Goal: Task Accomplishment & Management: Manage account settings

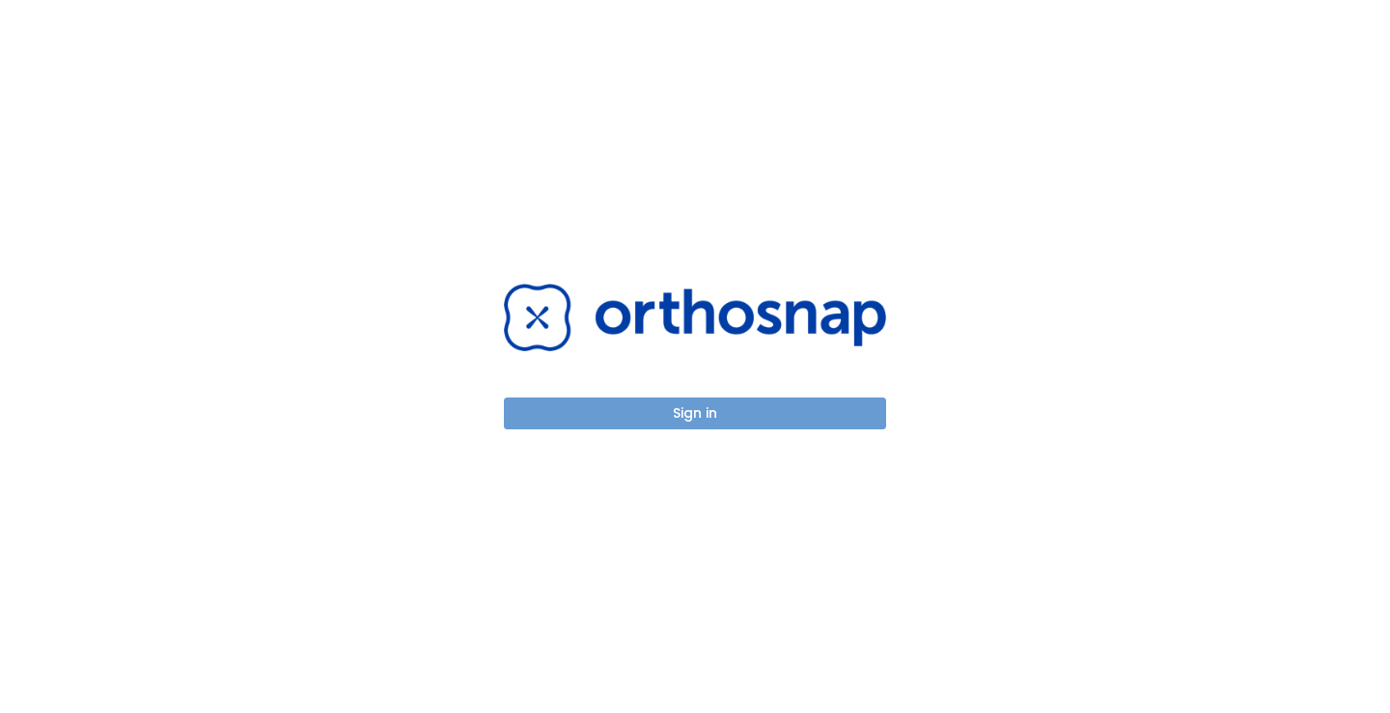
click at [699, 412] on button "Sign in" at bounding box center [695, 414] width 382 height 32
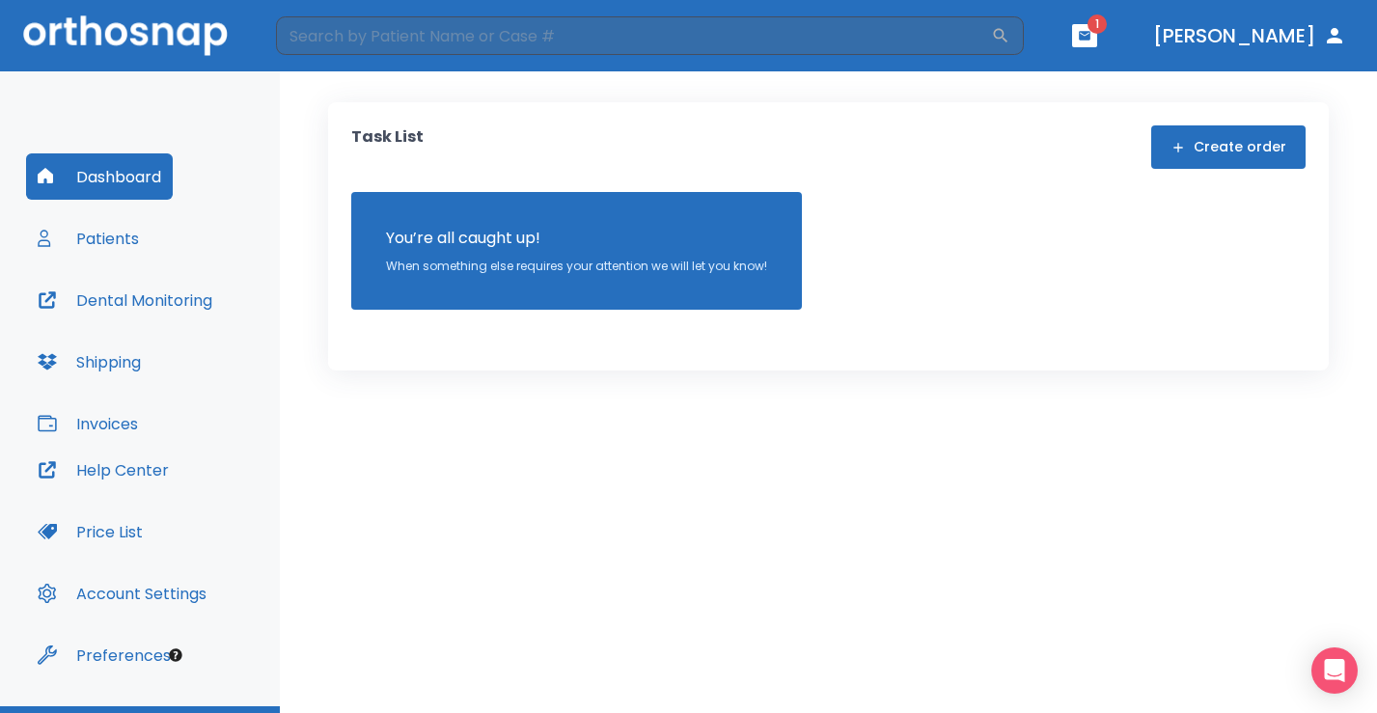
click at [1097, 34] on button "button" at bounding box center [1084, 35] width 25 height 23
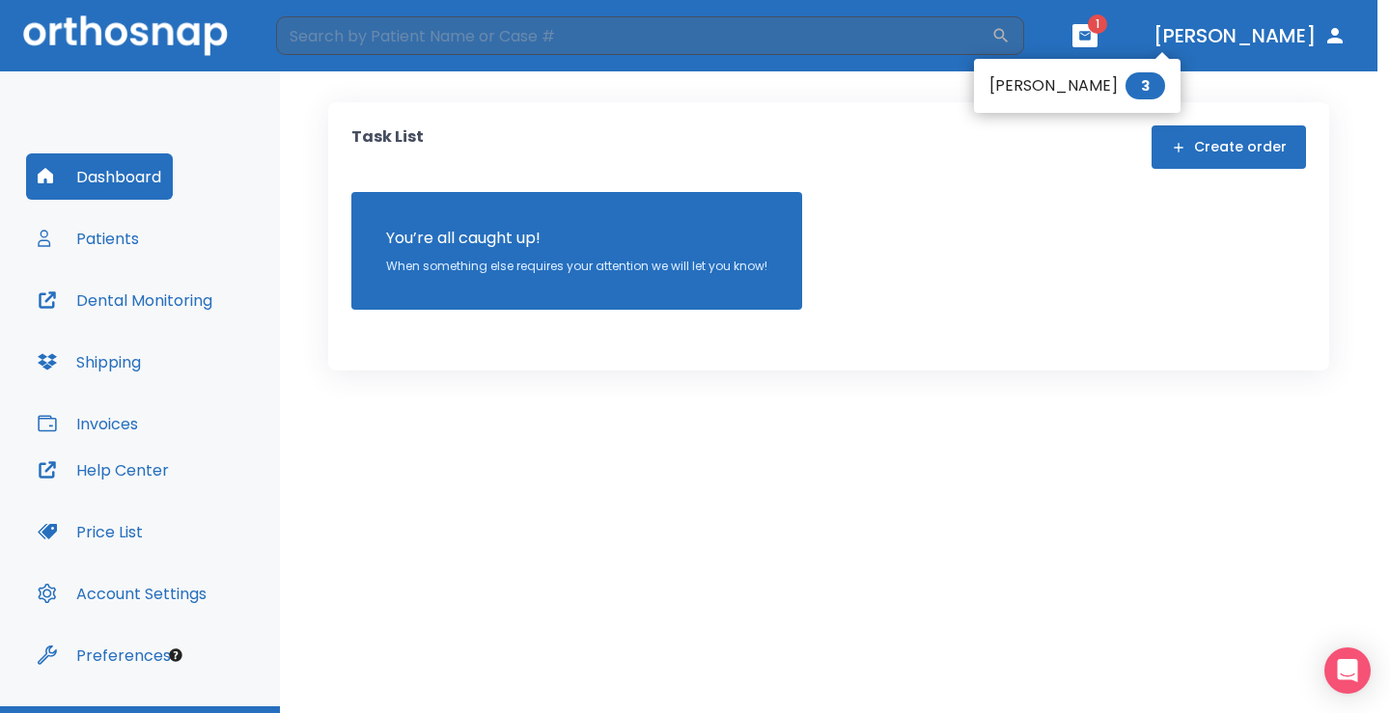
click at [1116, 92] on li "[PERSON_NAME] 3" at bounding box center [1077, 86] width 207 height 39
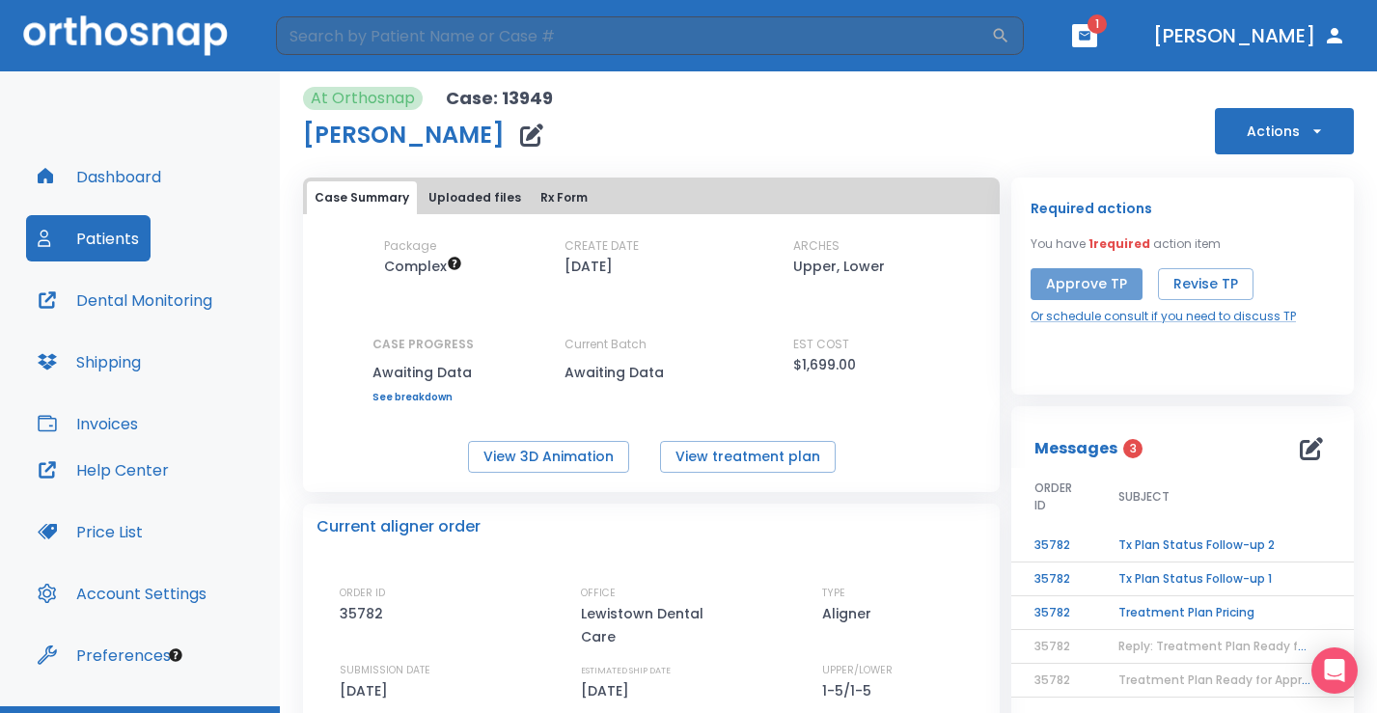
click at [1103, 292] on button "Approve TP" at bounding box center [1087, 284] width 112 height 32
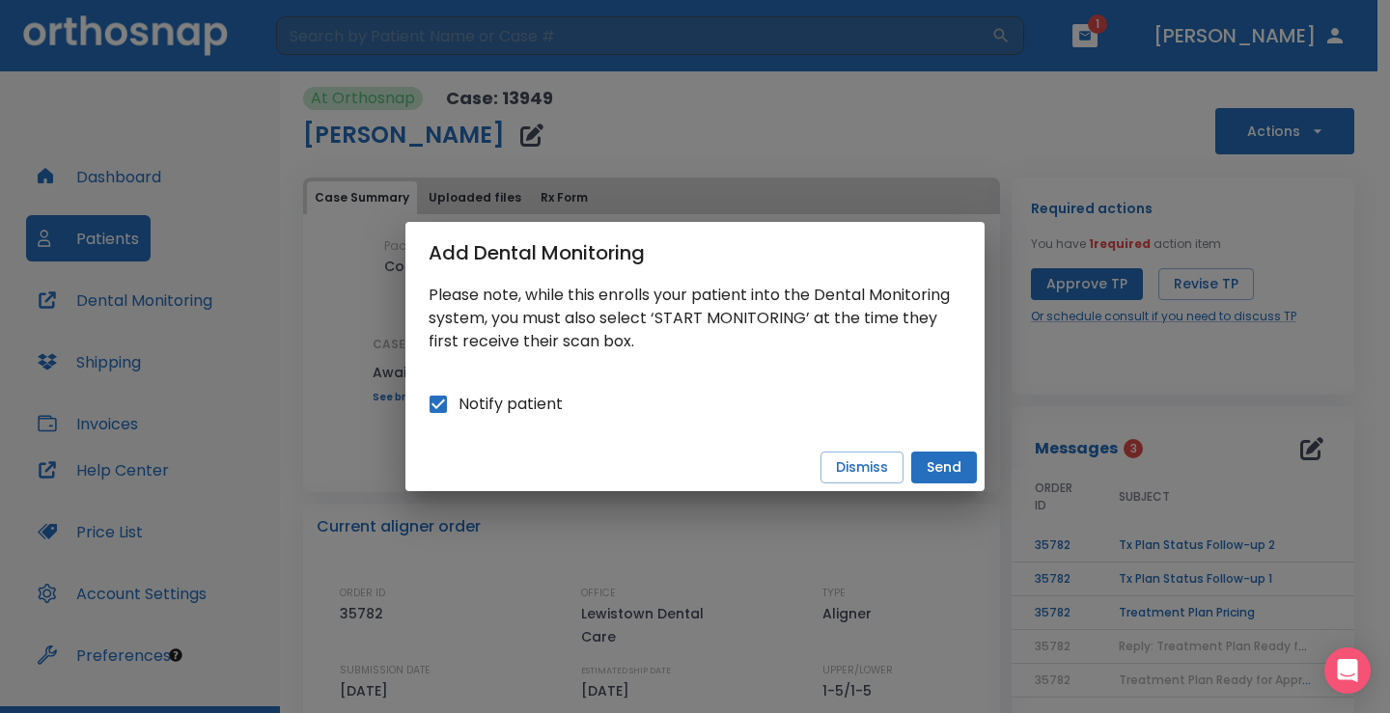
click at [952, 463] on button "Send" at bounding box center [944, 468] width 66 height 32
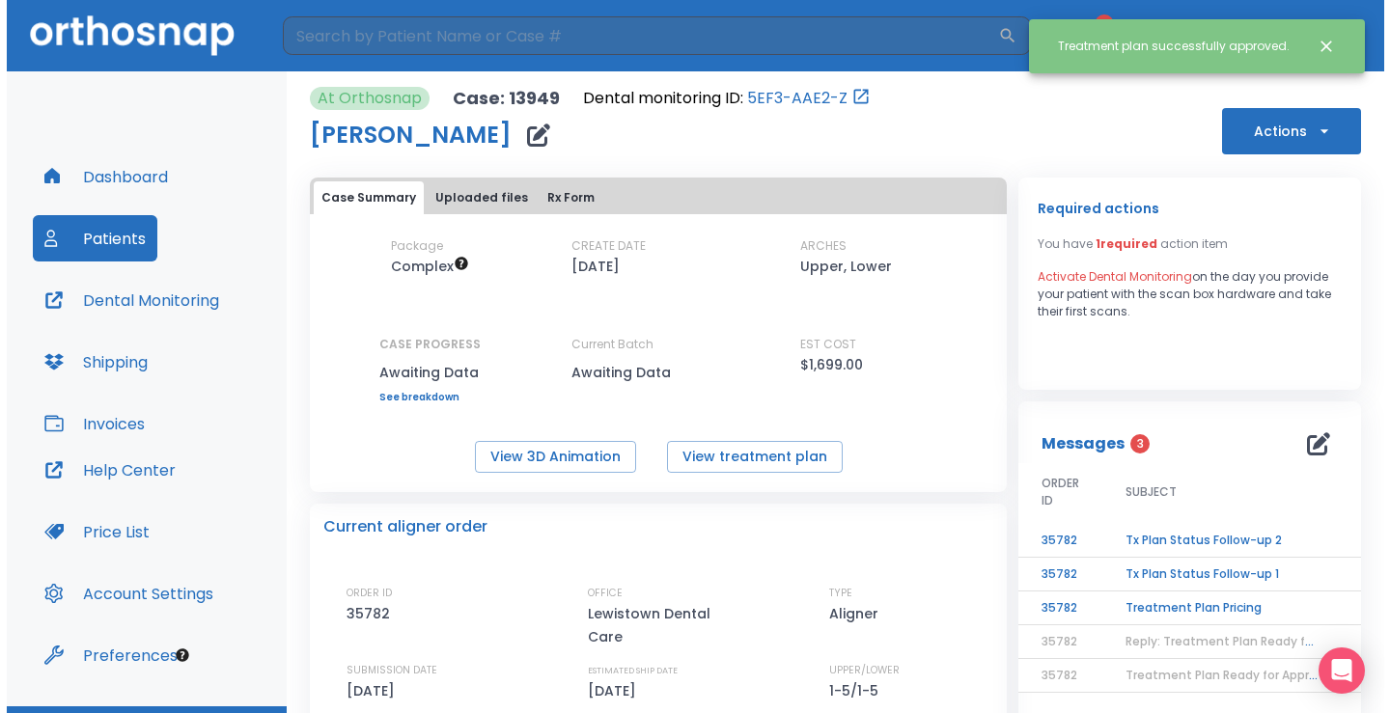
scroll to position [97, 0]
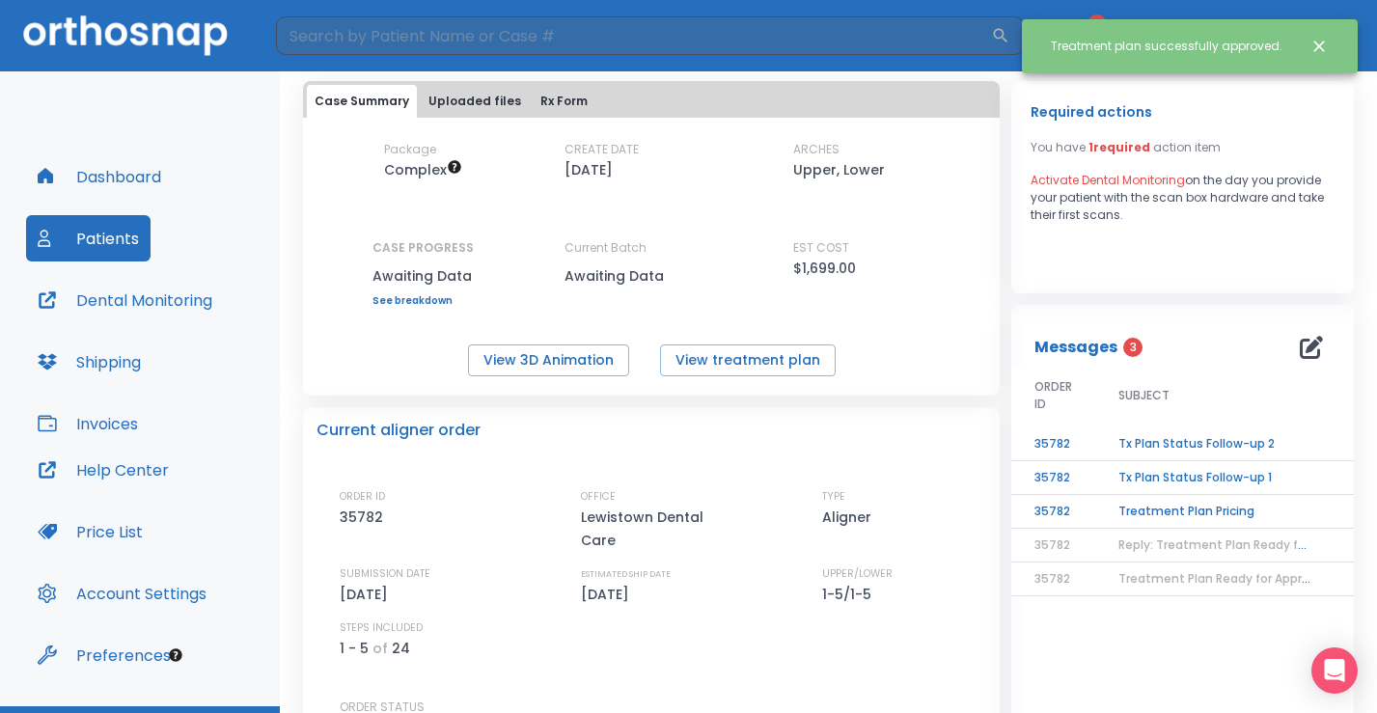
click at [1209, 512] on td "Treatment Plan Pricing" at bounding box center [1215, 512] width 241 height 34
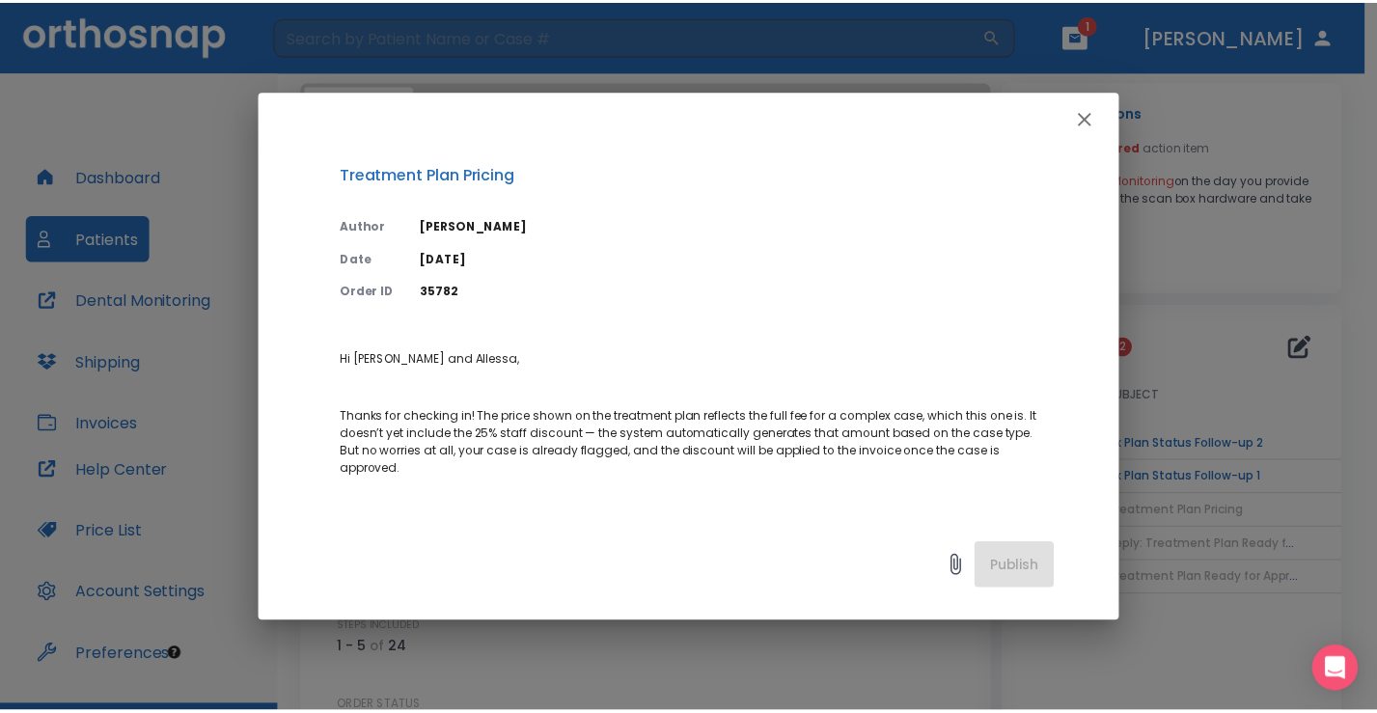
scroll to position [0, 0]
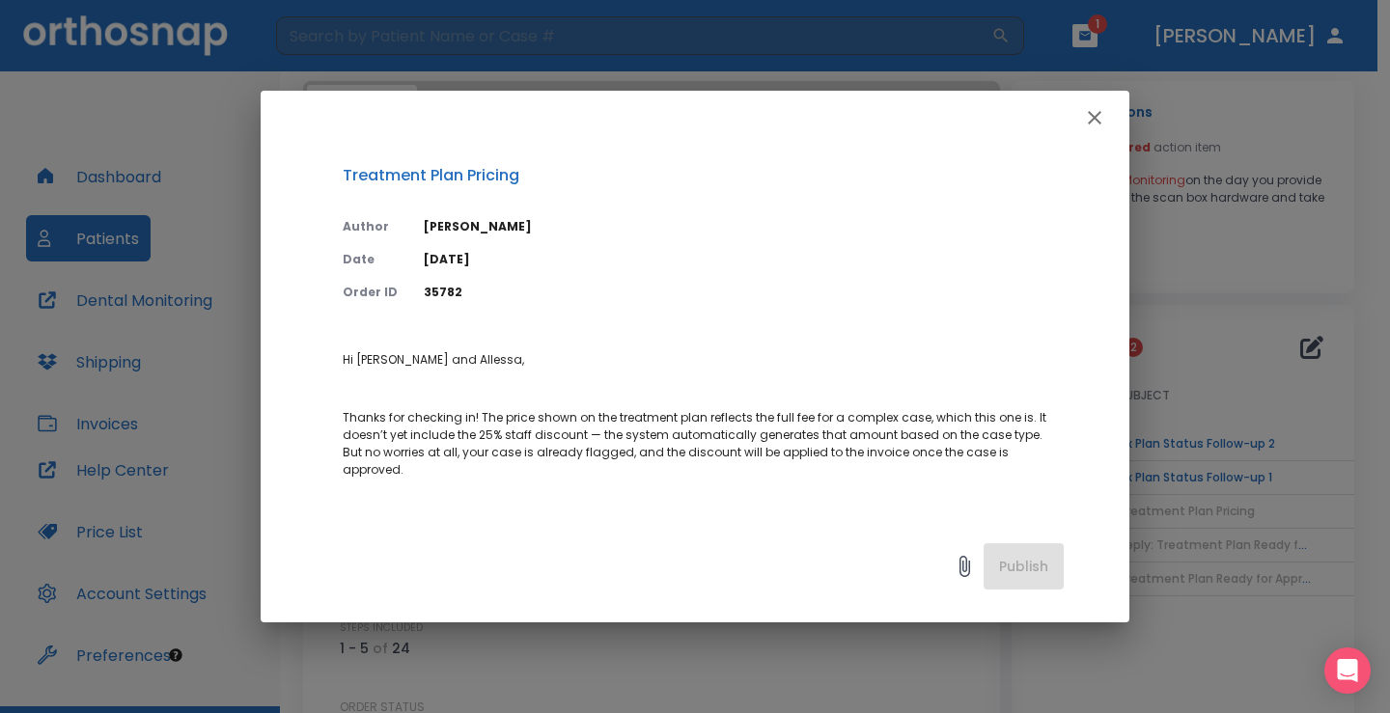
click at [1098, 109] on icon "button" at bounding box center [1094, 117] width 23 height 23
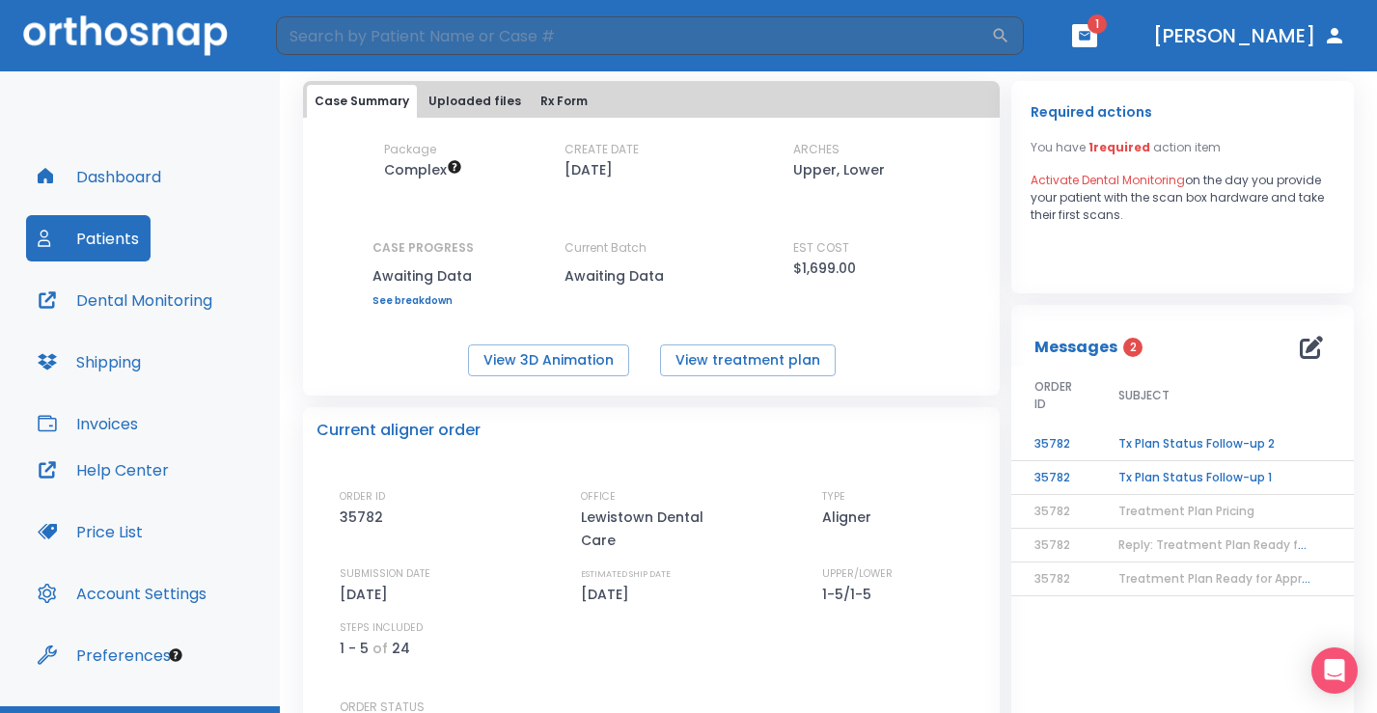
click at [1104, 483] on td "Tx Plan Status Follow-up 1" at bounding box center [1215, 478] width 241 height 34
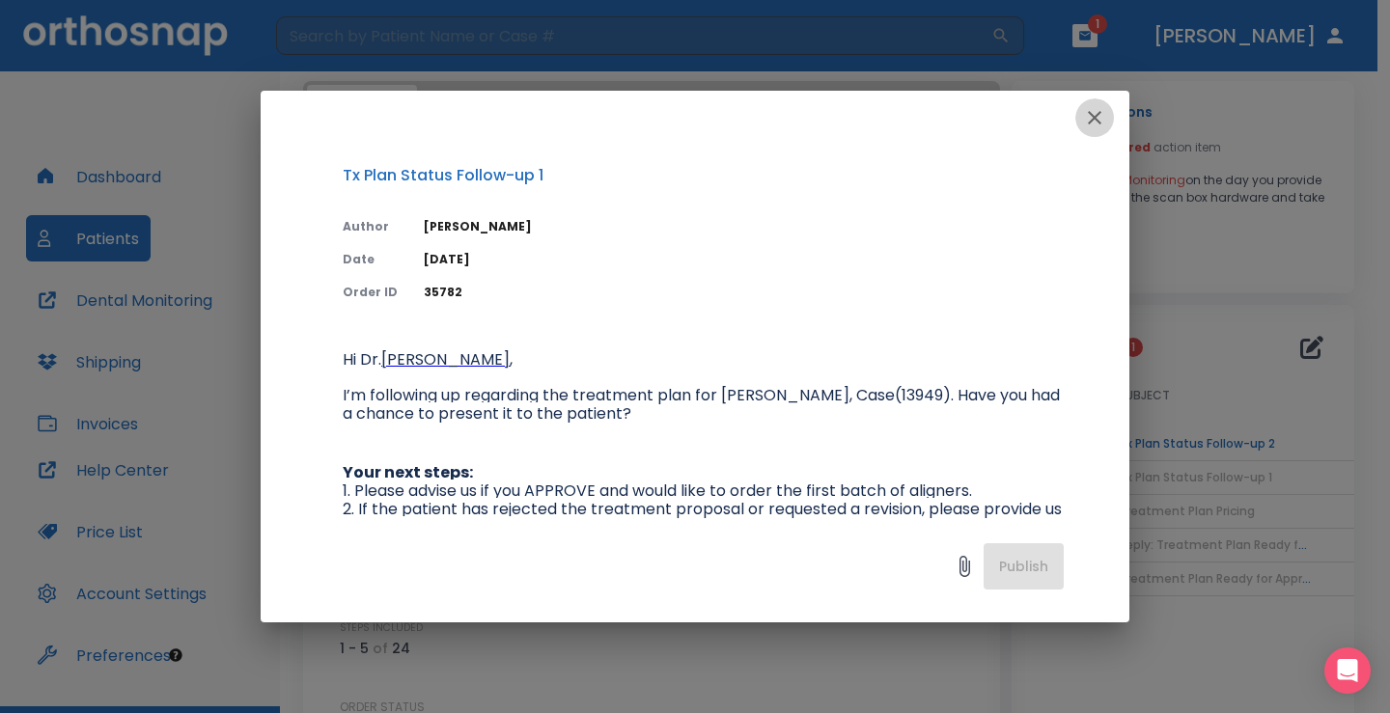
click at [1099, 113] on icon "button" at bounding box center [1095, 118] width 14 height 14
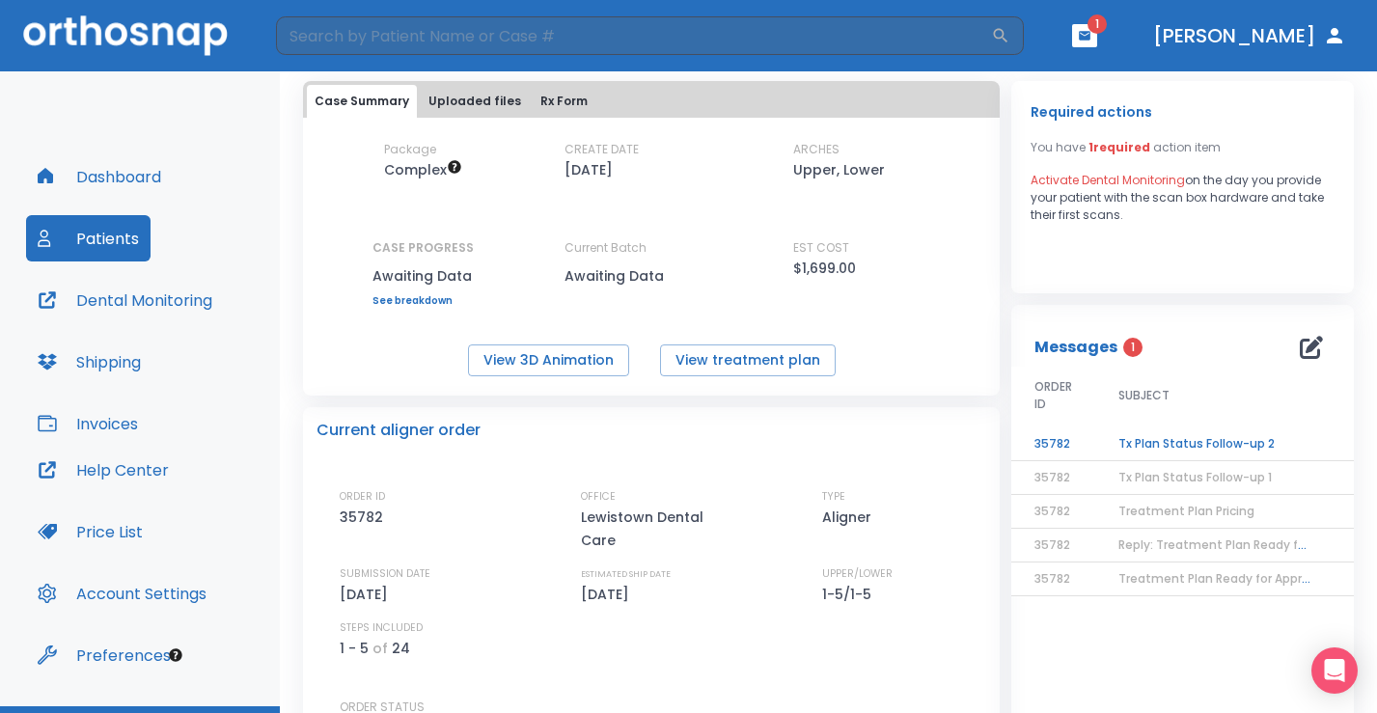
click at [1185, 431] on td "Tx Plan Status Follow-up 2" at bounding box center [1215, 445] width 241 height 34
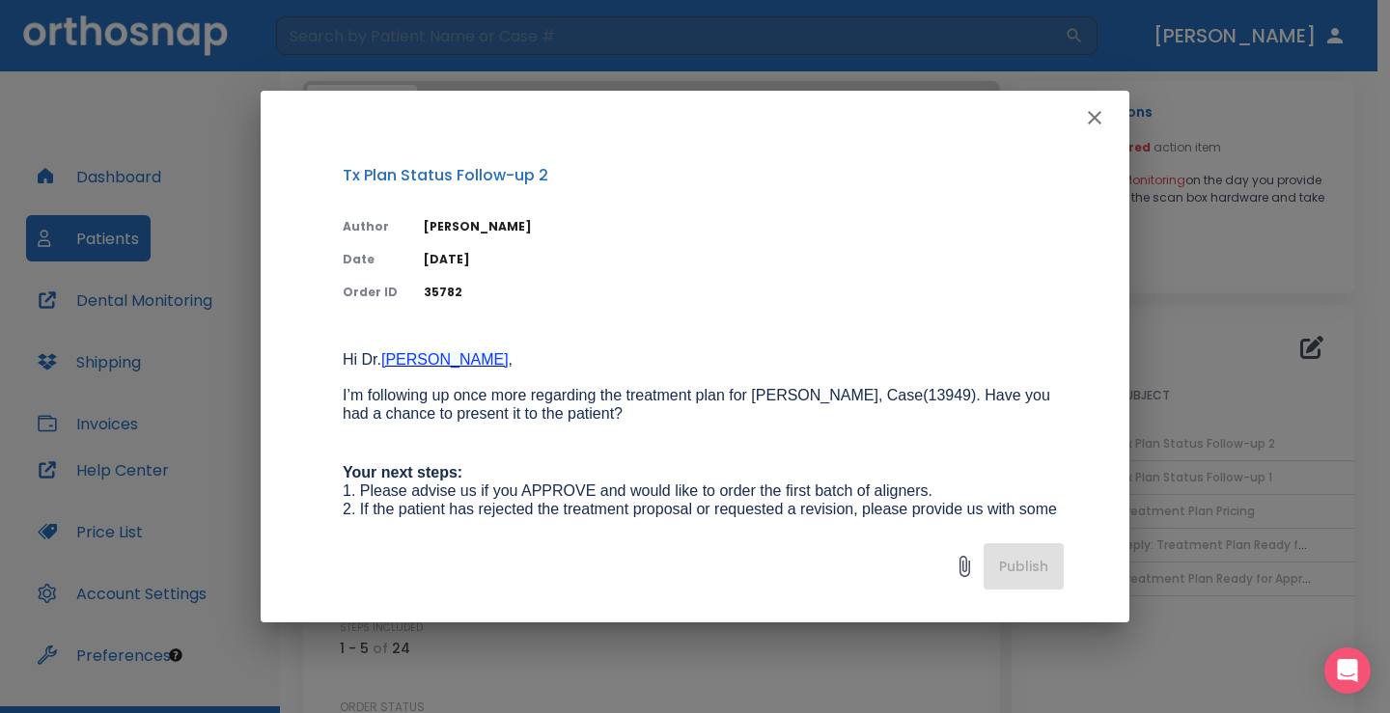
click at [1104, 123] on icon "button" at bounding box center [1094, 117] width 23 height 23
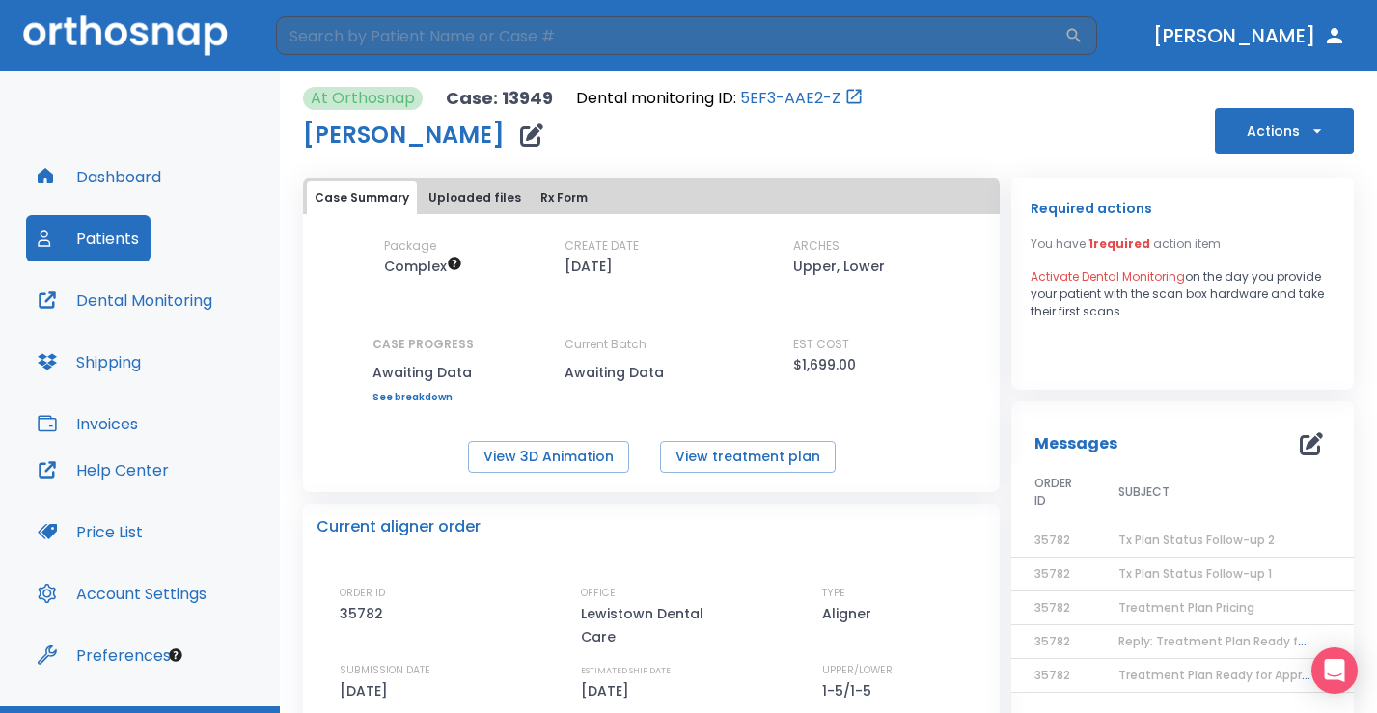
click at [115, 155] on button "Dashboard" at bounding box center [99, 176] width 147 height 46
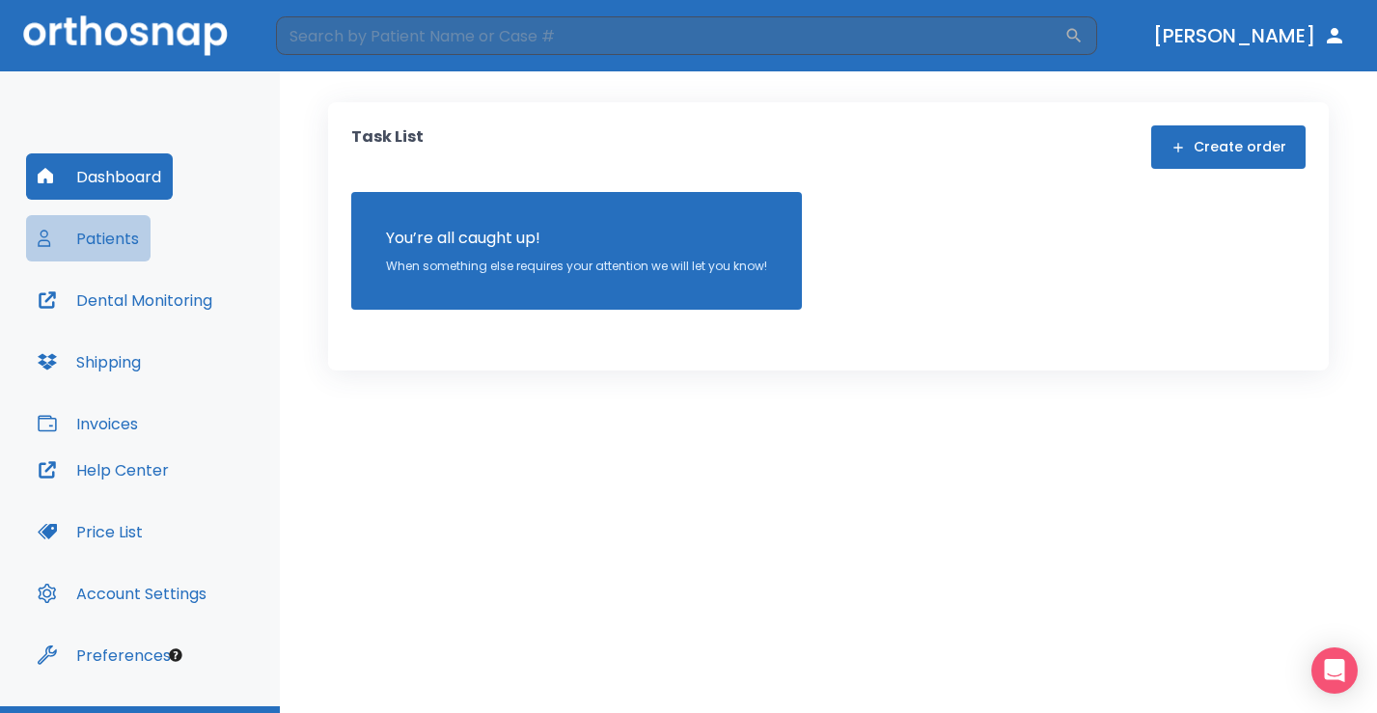
click at [93, 245] on button "Patients" at bounding box center [88, 238] width 124 height 46
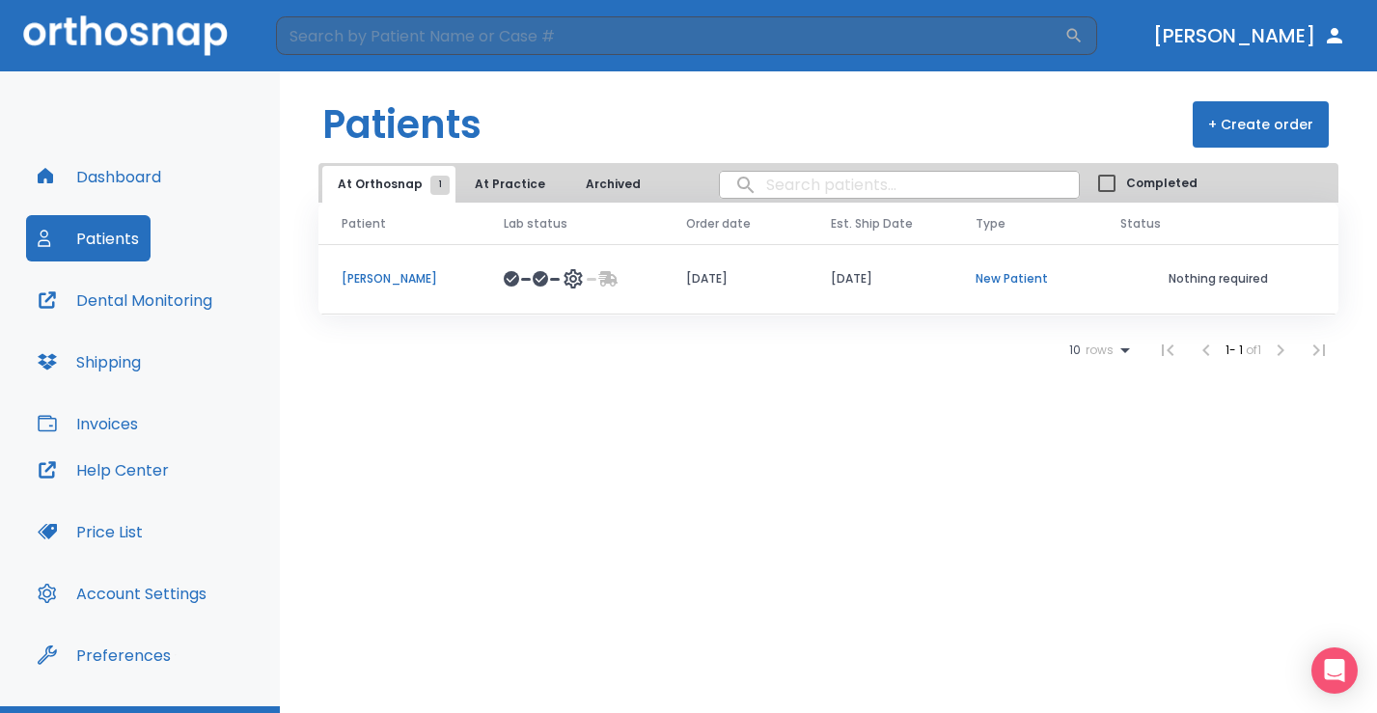
click at [603, 280] on icon at bounding box center [607, 278] width 19 height 15
